Goal: Task Accomplishment & Management: Manage account settings

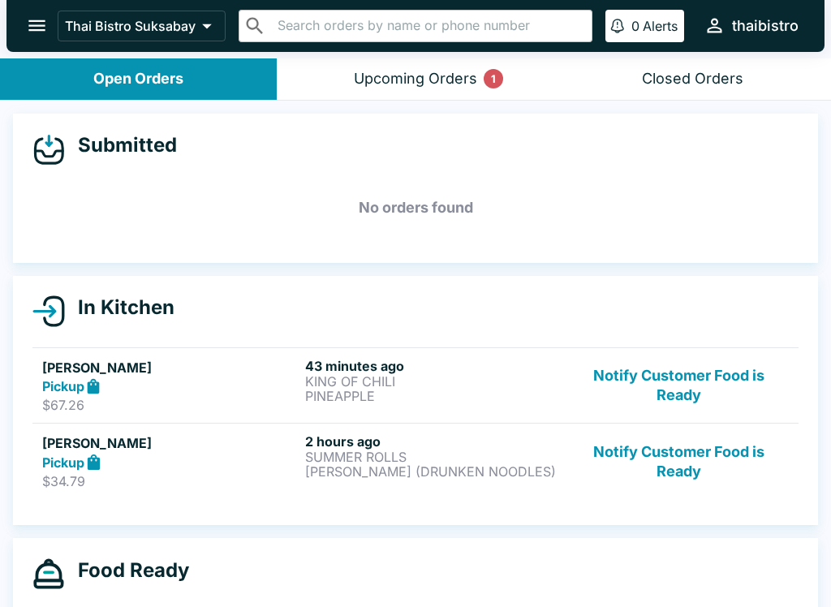
click at [468, 76] on div "Upcoming Orders 1" at bounding box center [415, 79] width 123 height 19
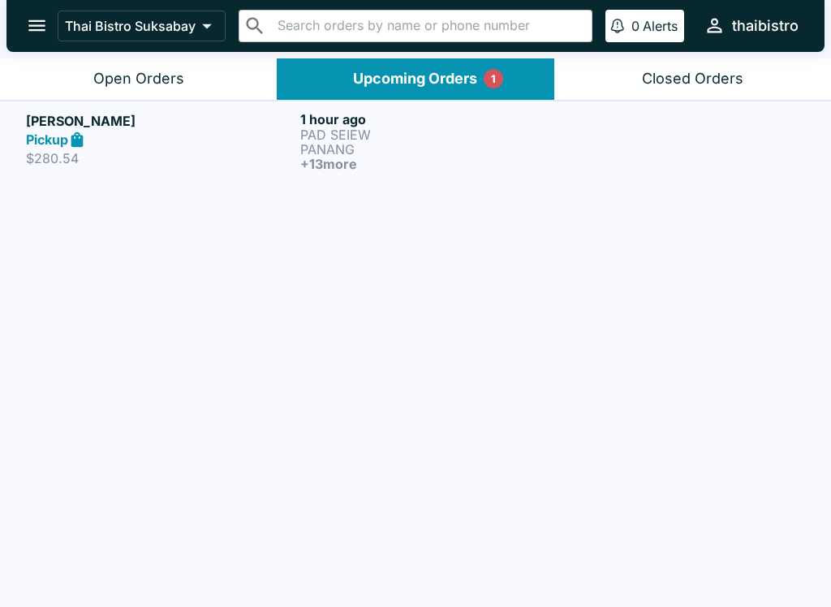
click at [483, 145] on p "PANANG" at bounding box center [434, 149] width 268 height 15
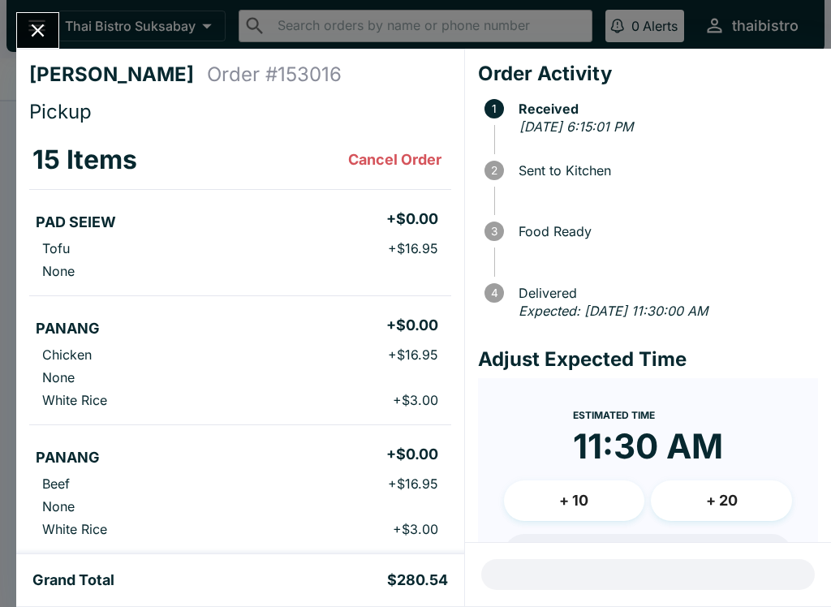
click at [28, 34] on icon "Close" at bounding box center [38, 30] width 22 height 22
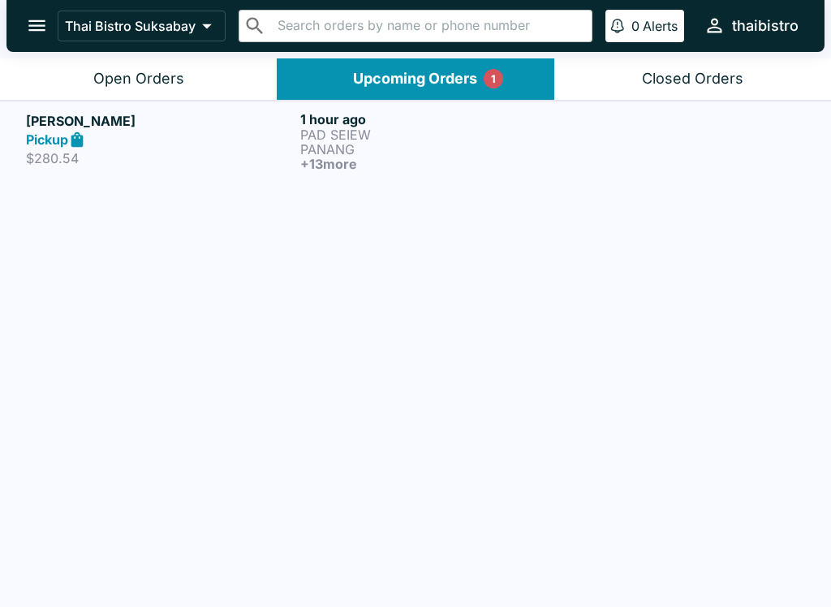
click at [464, 145] on p "PANANG" at bounding box center [434, 149] width 268 height 15
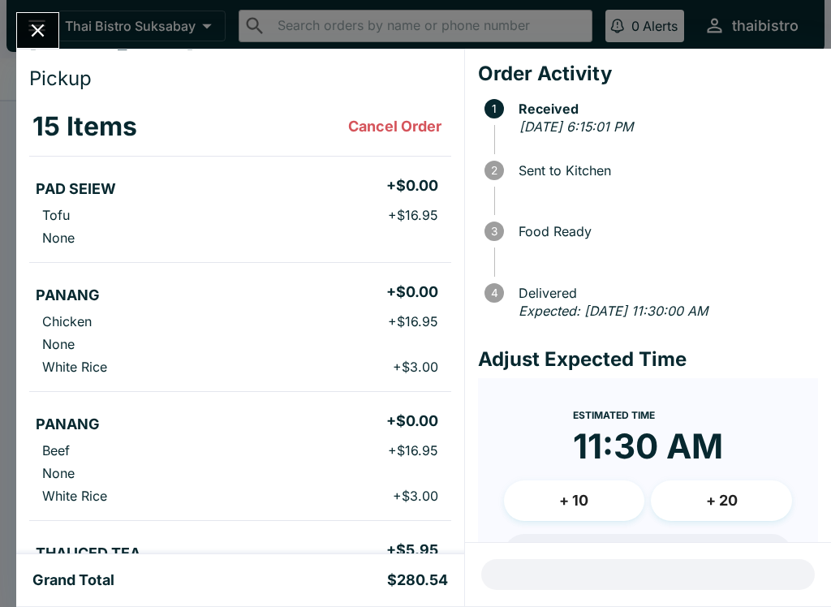
click at [48, 22] on icon "Close" at bounding box center [38, 30] width 22 height 22
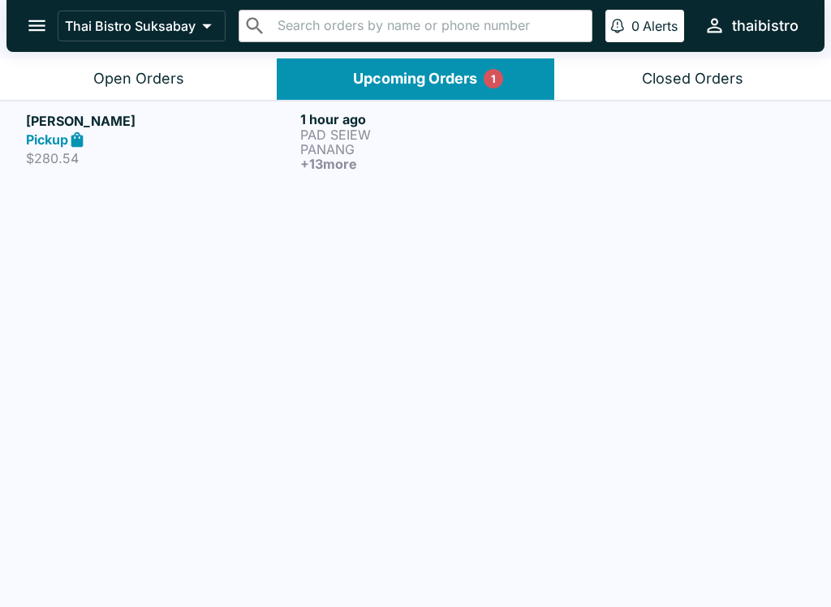
click at [150, 73] on div "Open Orders" at bounding box center [138, 79] width 91 height 19
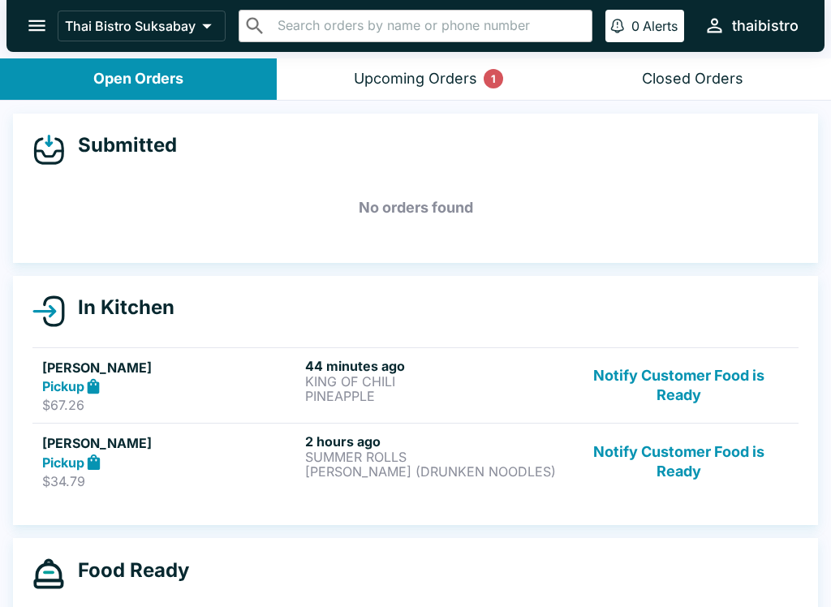
click at [452, 71] on div "Upcoming Orders 1" at bounding box center [415, 79] width 123 height 19
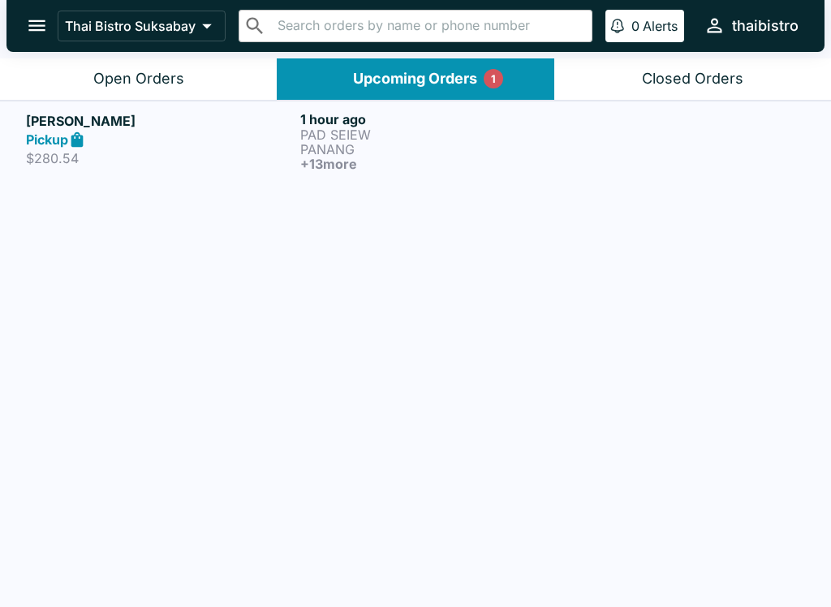
click at [356, 145] on p "PANANG" at bounding box center [434, 149] width 268 height 15
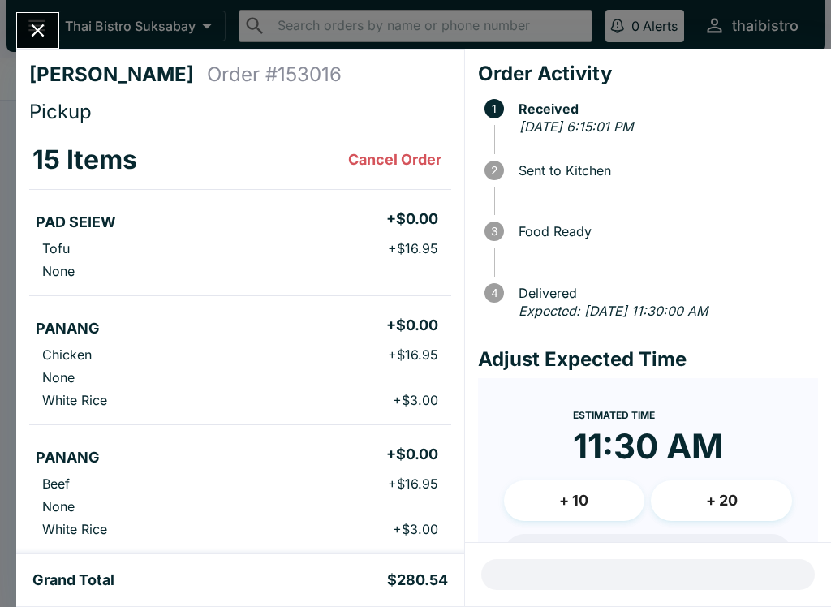
scroll to position [-1, 0]
click at [50, 17] on button "Close" at bounding box center [37, 30] width 41 height 35
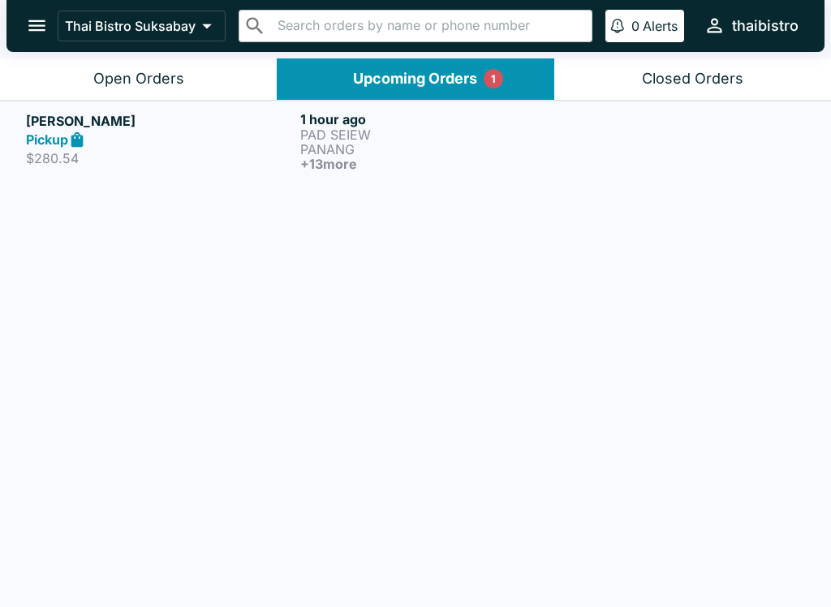
click at [164, 88] on button "Open Orders" at bounding box center [138, 78] width 277 height 41
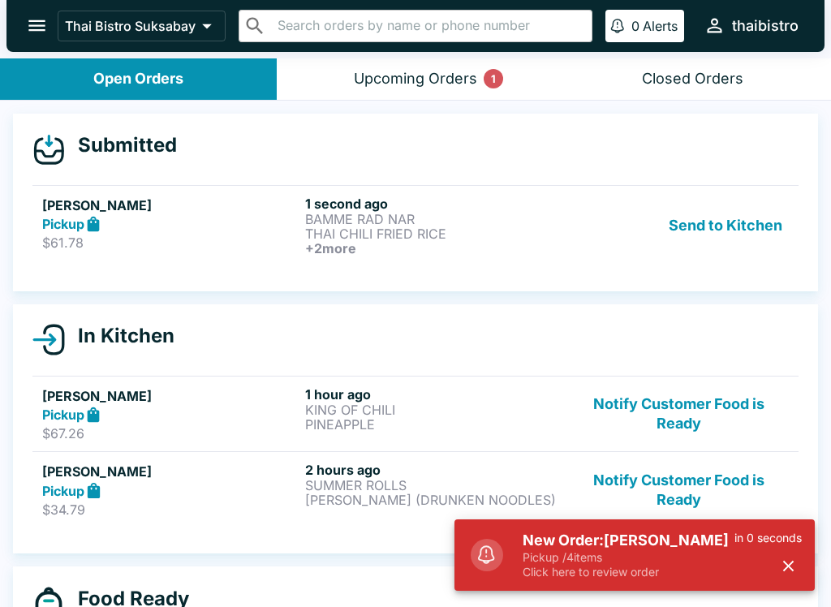
click at [710, 550] on p "Pickup / 4 items" at bounding box center [629, 557] width 212 height 15
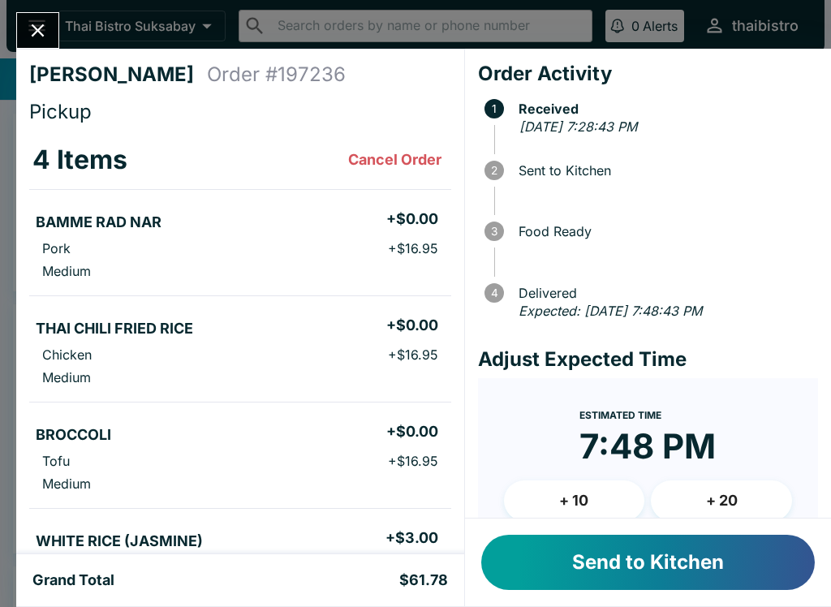
click at [740, 576] on button "Send to Kitchen" at bounding box center [648, 562] width 334 height 55
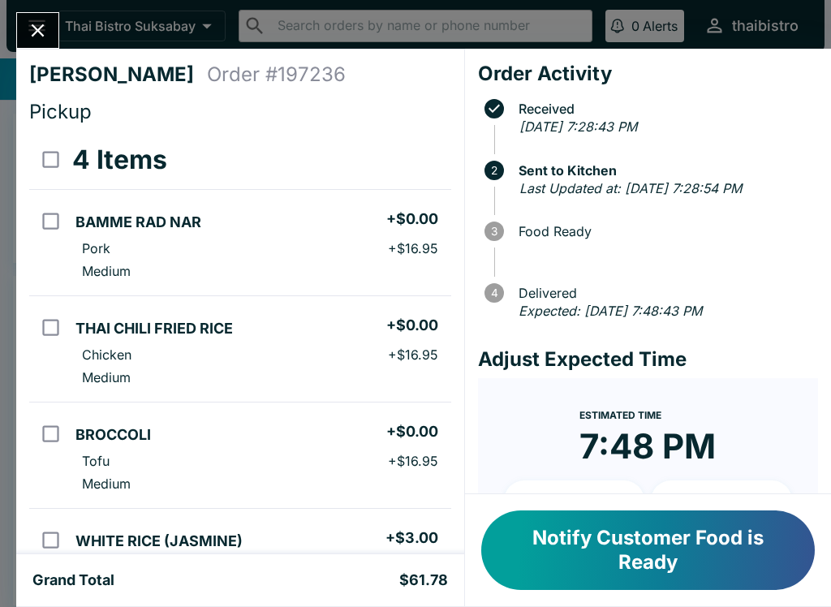
click at [136, 261] on li "Medium" at bounding box center [260, 271] width 382 height 23
click at [42, 216] on input "orders table" at bounding box center [50, 221] width 37 height 37
click at [95, 214] on h5 "BAMME RAD NAR" at bounding box center [139, 222] width 126 height 19
click at [155, 244] on li "Pork + $16.95" at bounding box center [260, 248] width 382 height 23
checkbox input "false"
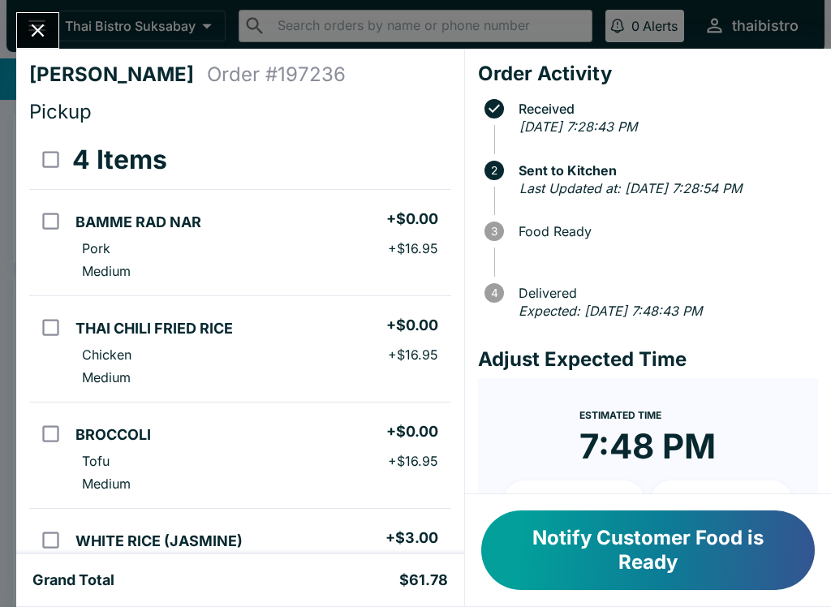
click at [764, 471] on div "Estimated Time 7:48 PM + 10 + 20" at bounding box center [648, 469] width 288 height 130
click at [694, 549] on button "Notify Customer Food is Ready" at bounding box center [648, 551] width 334 height 80
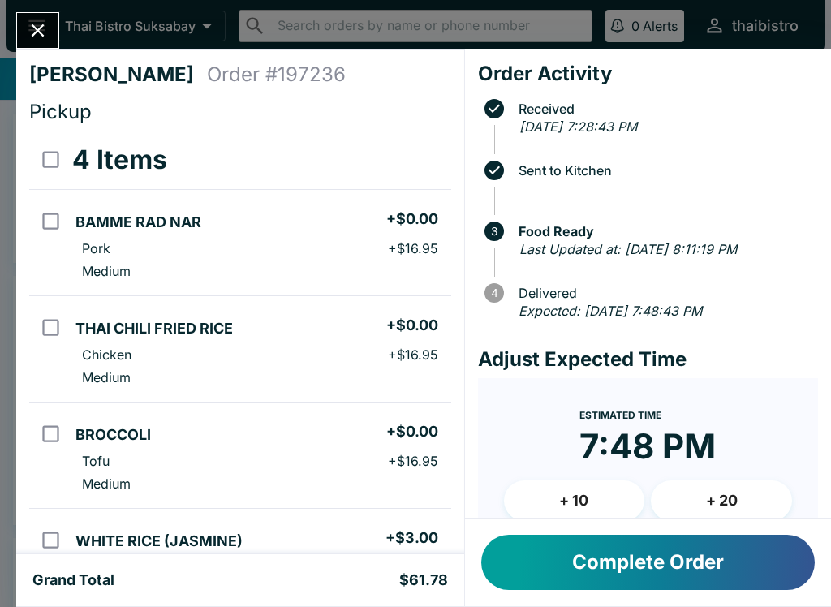
click at [686, 574] on button "Complete Order" at bounding box center [648, 562] width 334 height 55
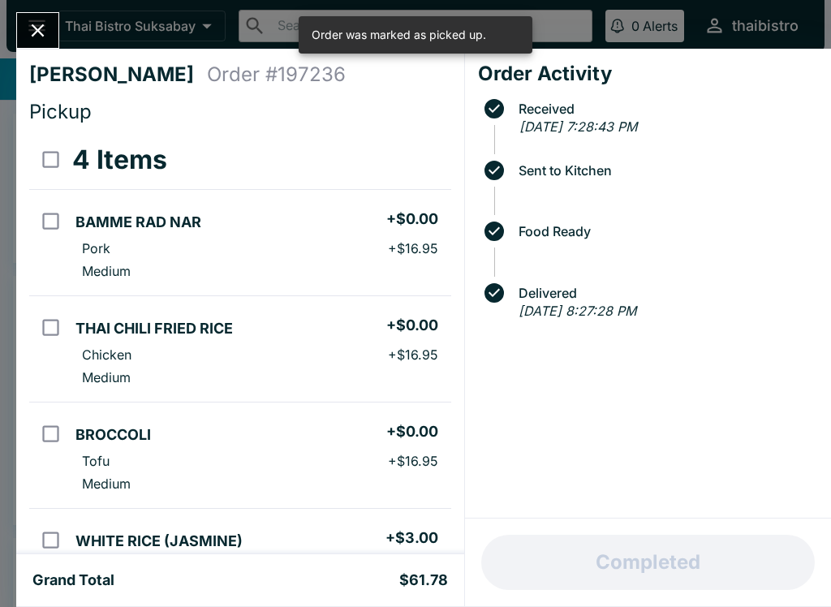
click at [38, 37] on icon "Close" at bounding box center [38, 30] width 22 height 22
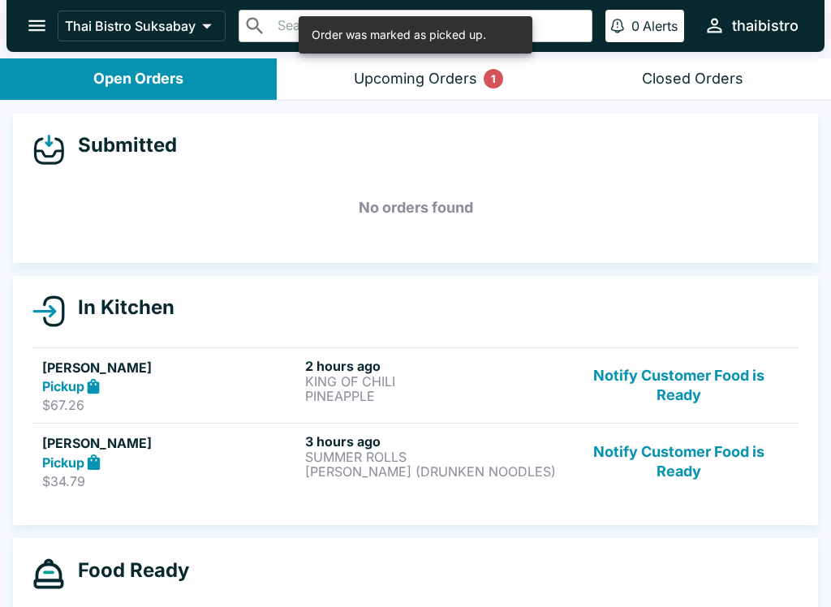
click at [700, 382] on button "Notify Customer Food is Ready" at bounding box center [679, 386] width 220 height 56
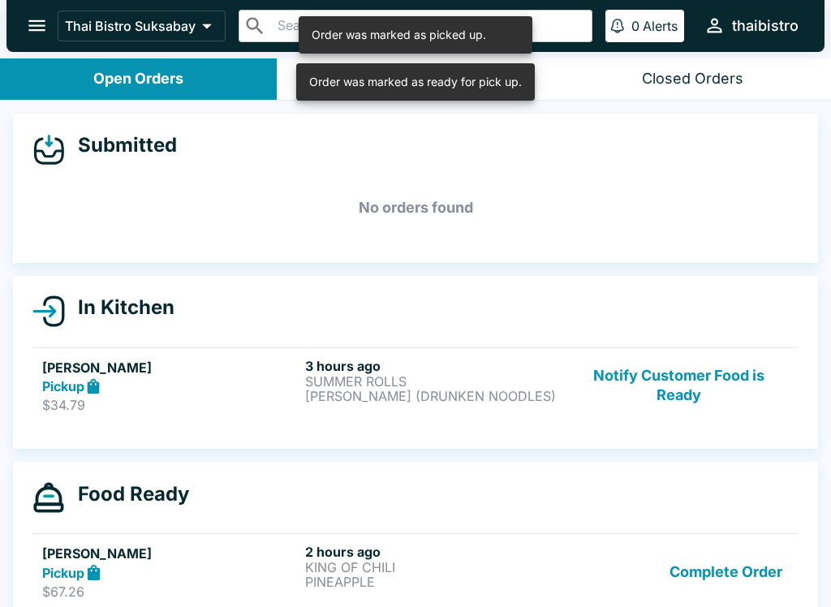
click at [705, 389] on button "Notify Customer Food is Ready" at bounding box center [679, 386] width 220 height 56
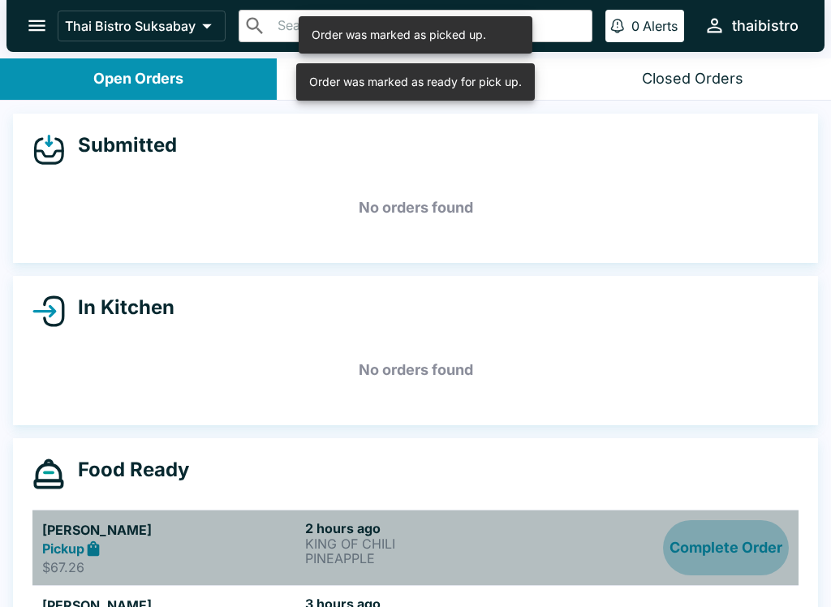
click at [734, 554] on button "Complete Order" at bounding box center [726, 548] width 126 height 56
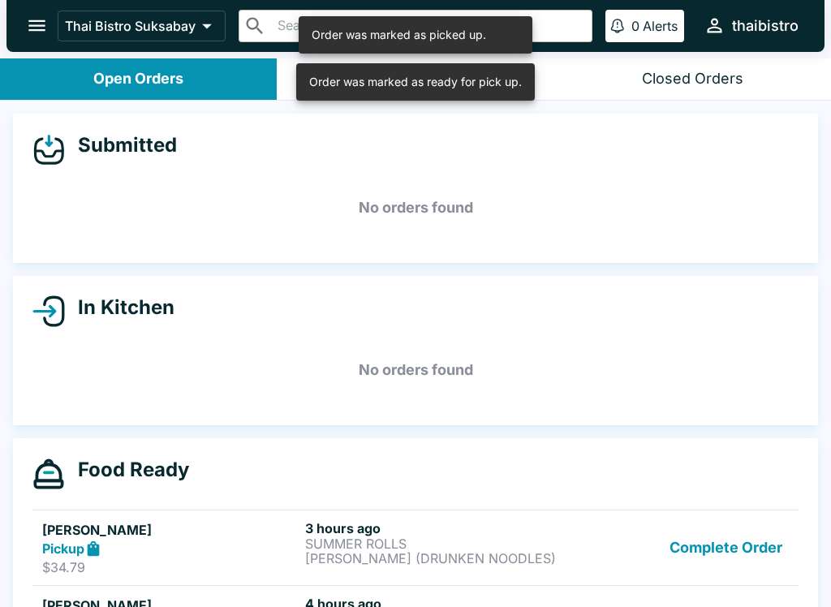
click at [742, 552] on button "Complete Order" at bounding box center [726, 548] width 126 height 56
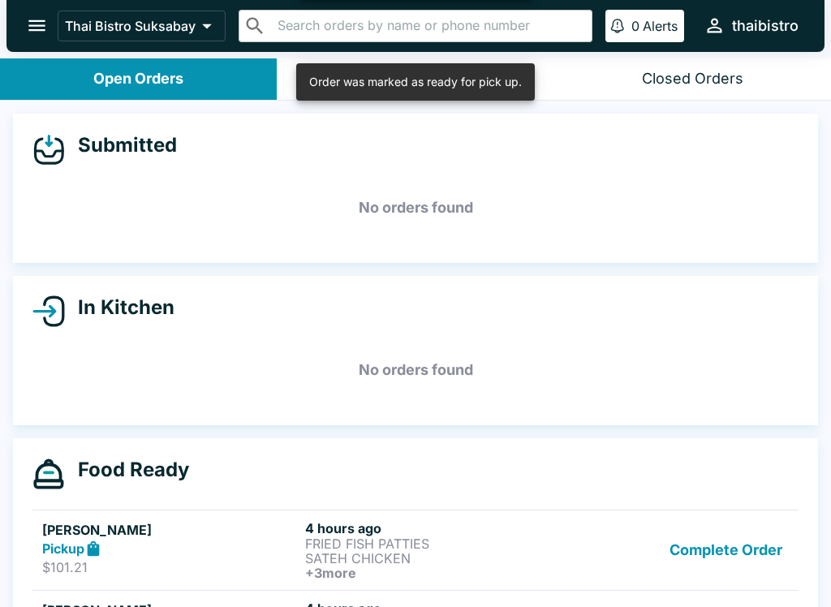
click at [738, 541] on button "Complete Order" at bounding box center [726, 550] width 126 height 60
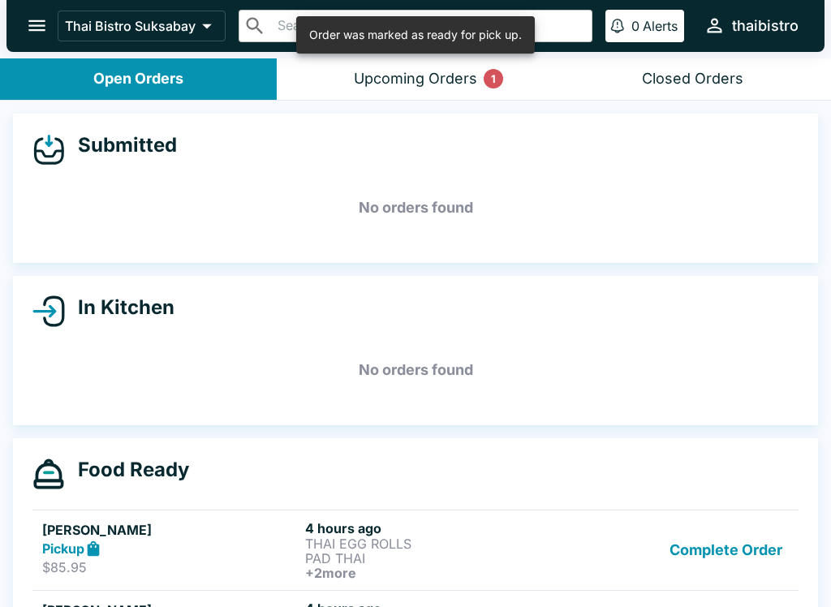
click at [744, 561] on button "Complete Order" at bounding box center [726, 550] width 126 height 60
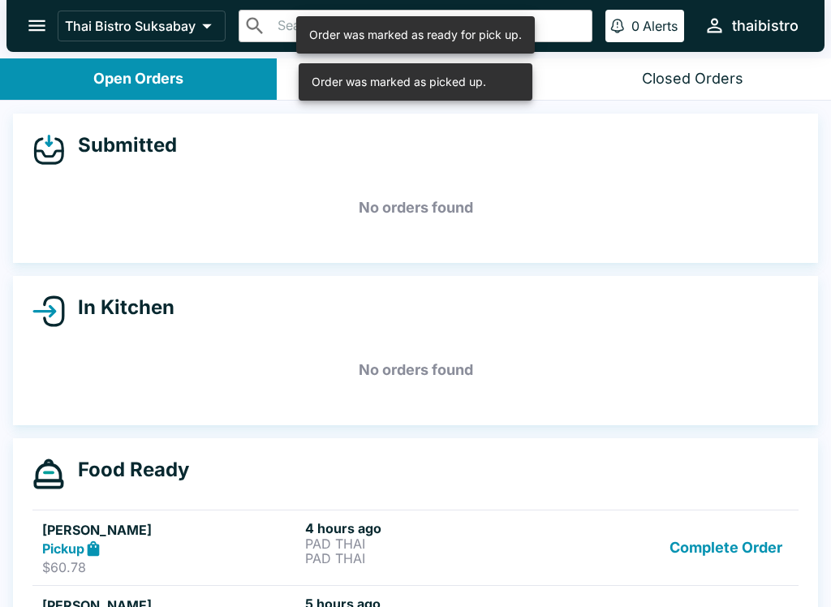
click at [736, 548] on button "Complete Order" at bounding box center [726, 548] width 126 height 56
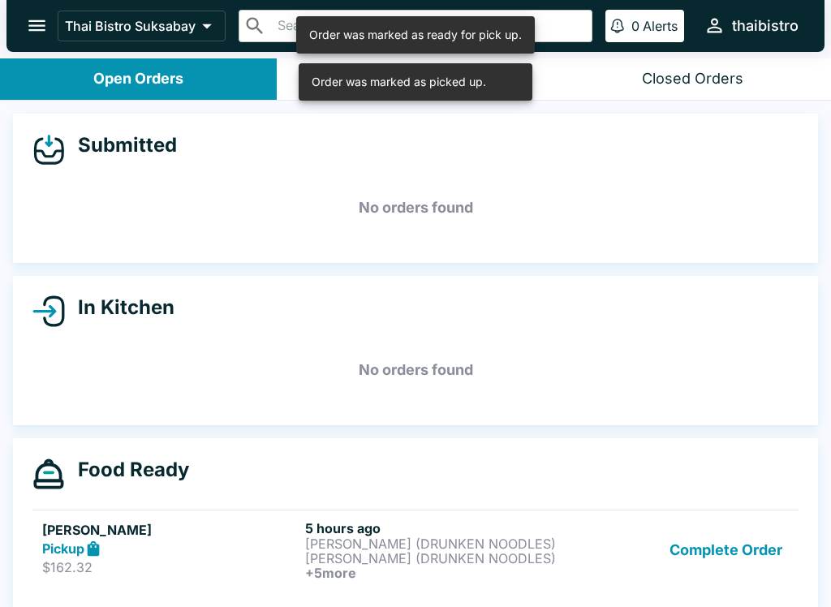
click at [751, 547] on button "Complete Order" at bounding box center [726, 550] width 126 height 60
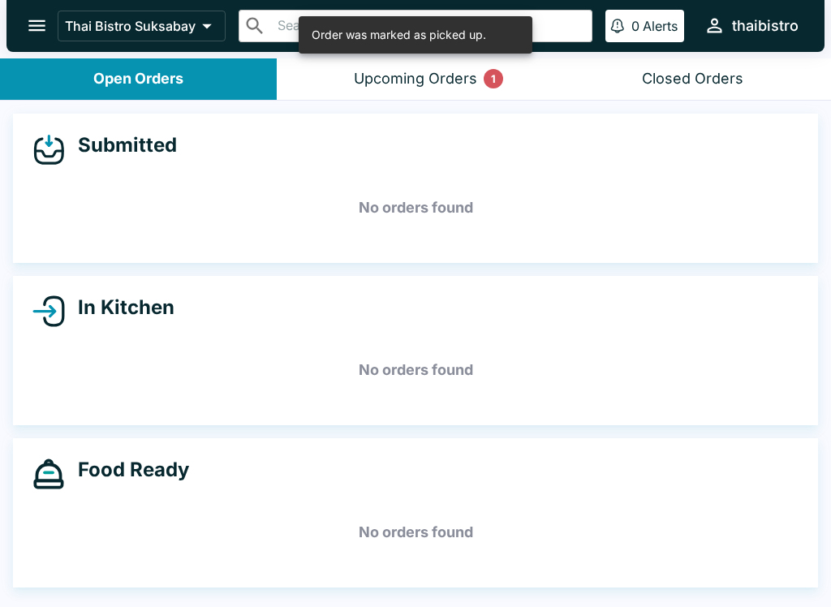
click at [37, 27] on icon "open drawer" at bounding box center [36, 25] width 17 height 11
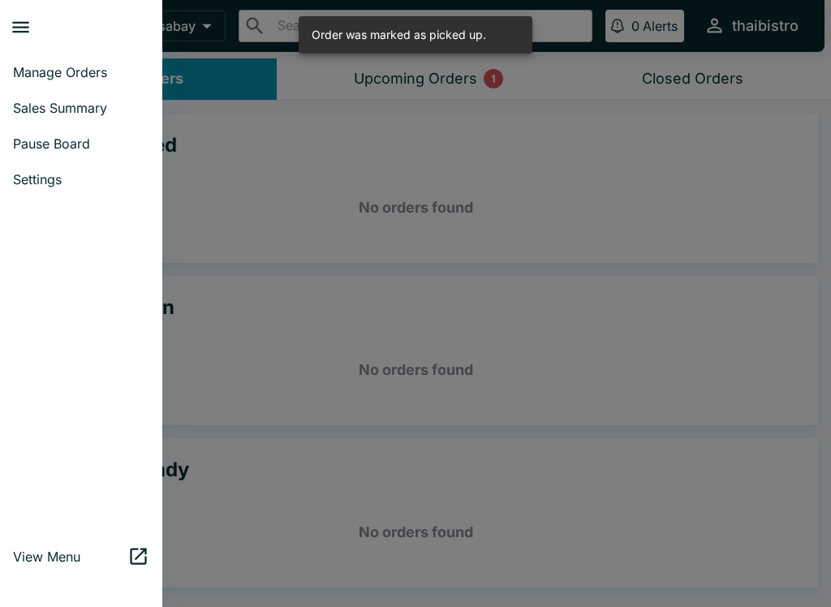
click at [83, 101] on span "Sales Summary" at bounding box center [81, 108] width 136 height 16
select select "03:00"
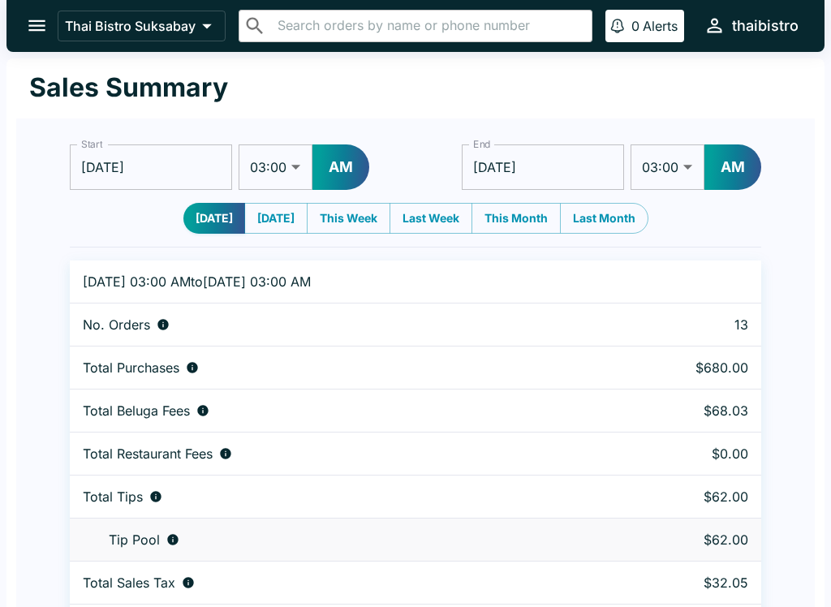
click at [31, 11] on button "open drawer" at bounding box center [36, 25] width 41 height 41
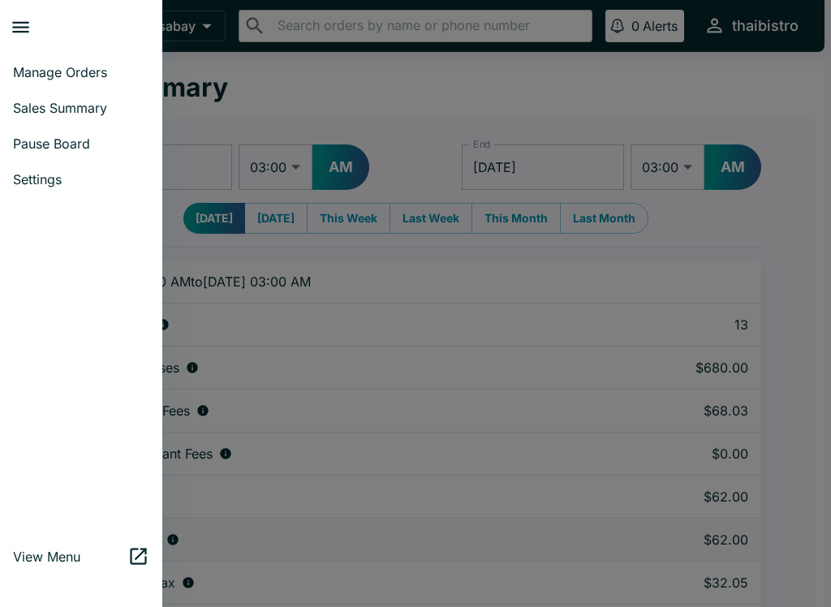
click at [45, 66] on span "Manage Orders" at bounding box center [81, 72] width 136 height 16
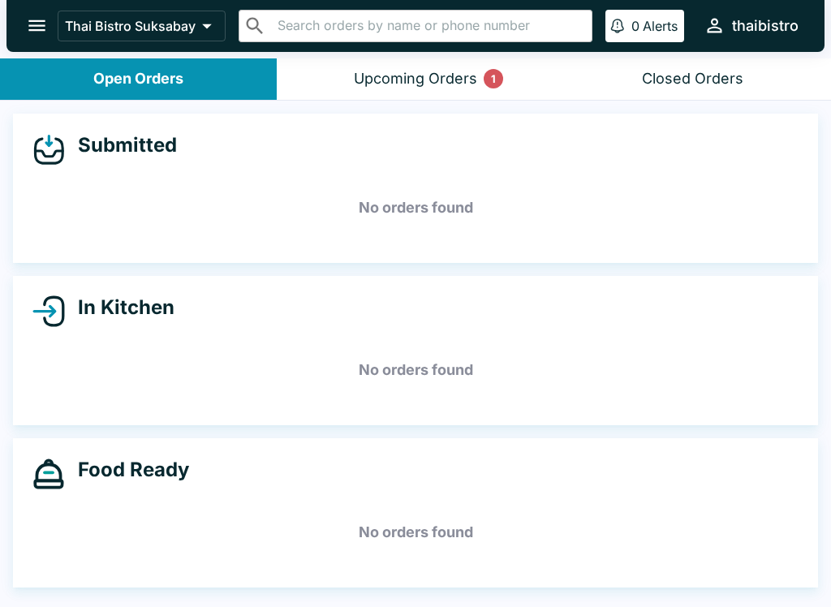
click at [451, 82] on div "Upcoming Orders 1" at bounding box center [415, 79] width 123 height 19
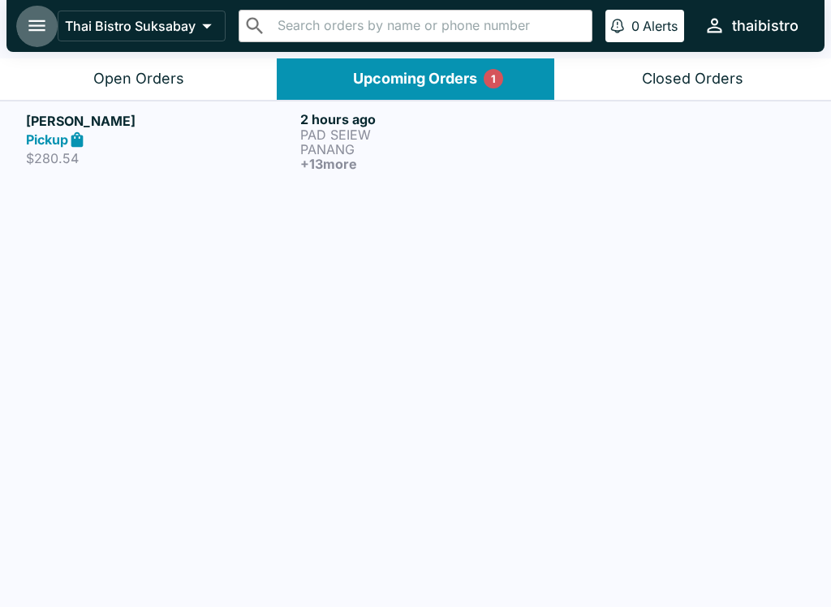
click at [24, 21] on button "open drawer" at bounding box center [36, 25] width 41 height 41
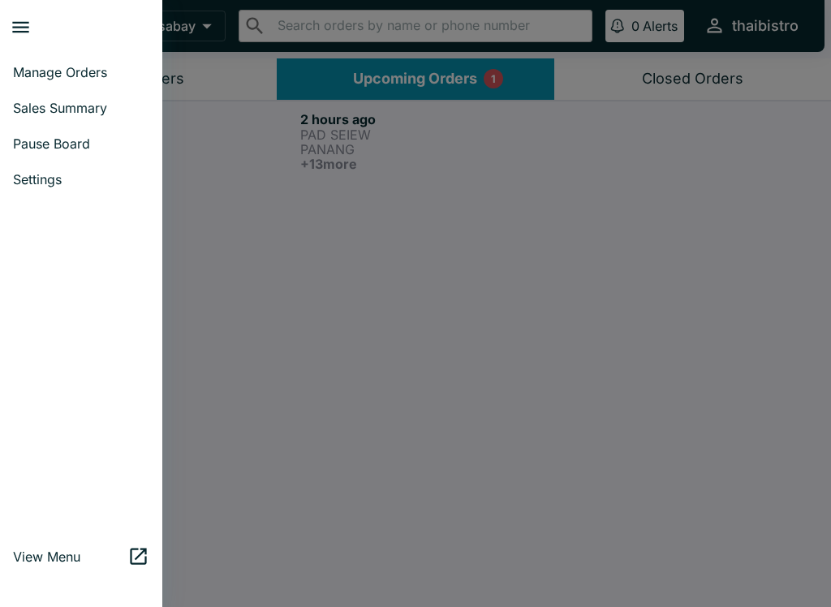
click at [95, 82] on link "Manage Orders" at bounding box center [81, 72] width 162 height 36
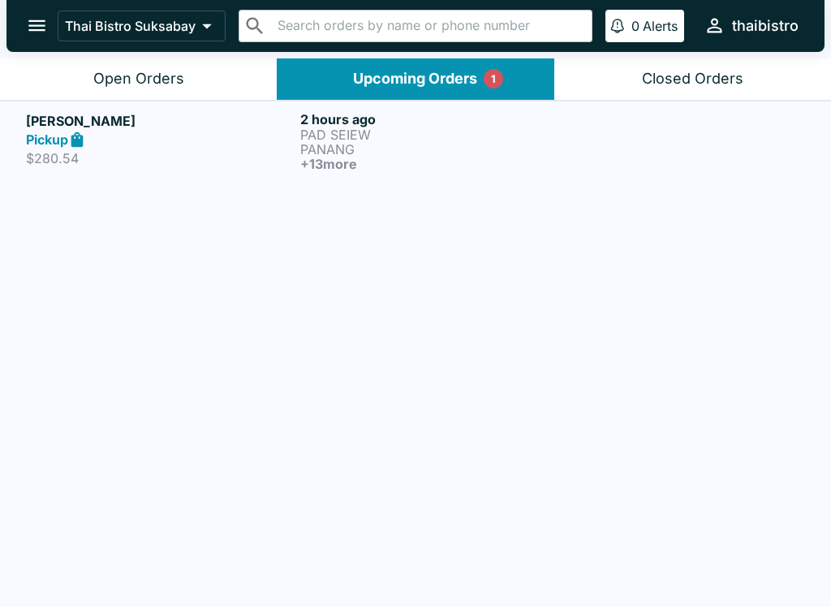
click at [181, 81] on div "Open Orders" at bounding box center [138, 79] width 91 height 19
